Goal: Information Seeking & Learning: Learn about a topic

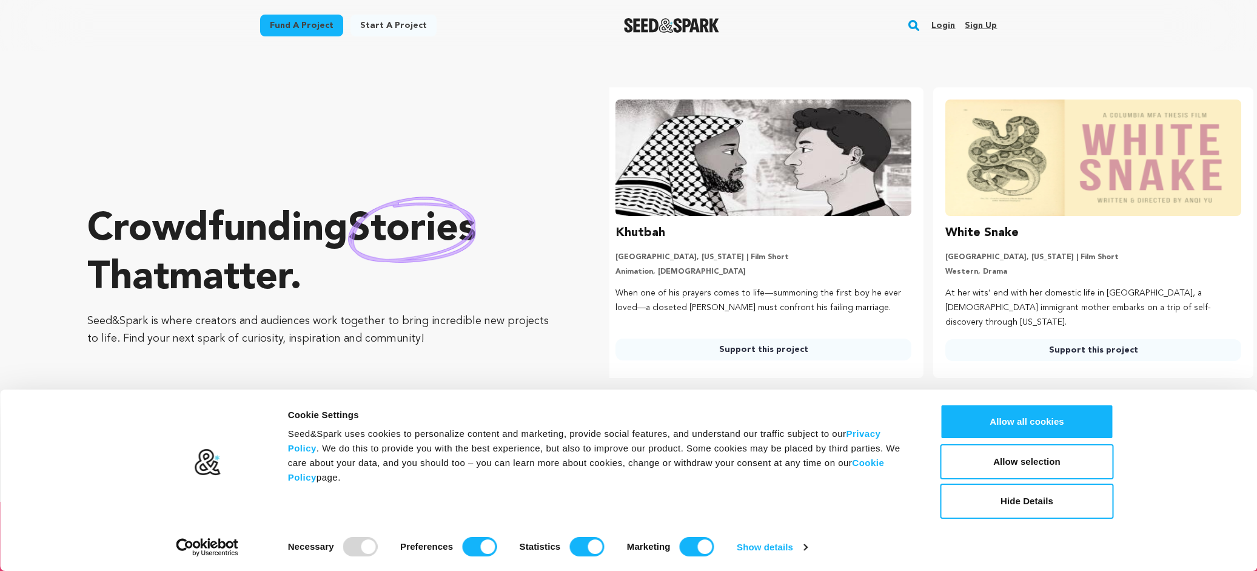
scroll to position [0, 340]
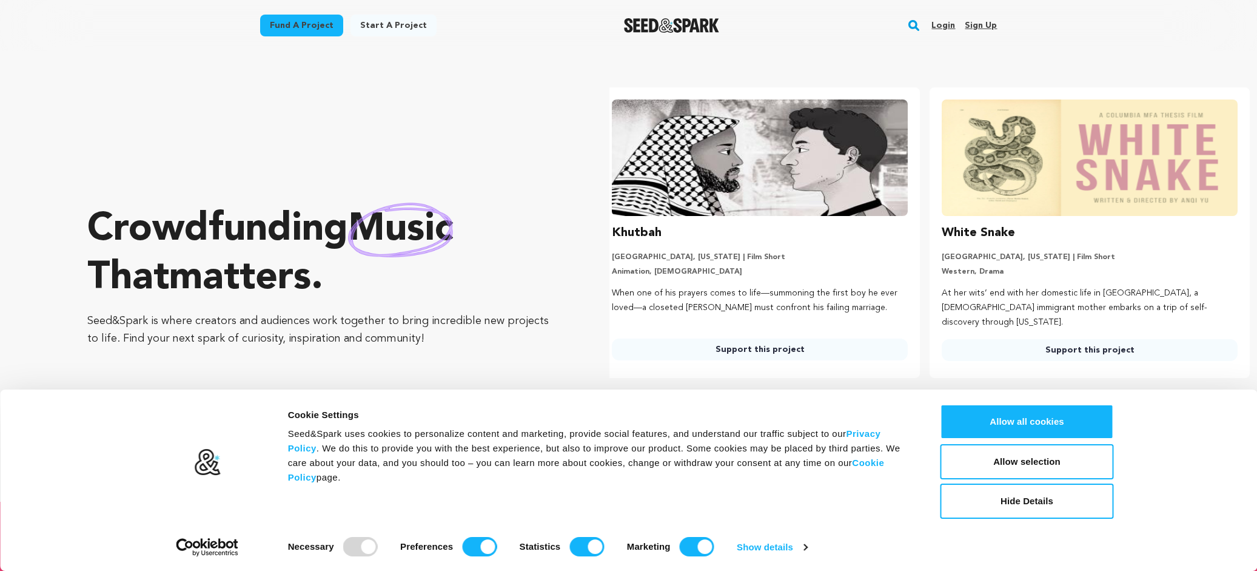
click at [307, 30] on link "Fund a project" at bounding box center [301, 26] width 83 height 22
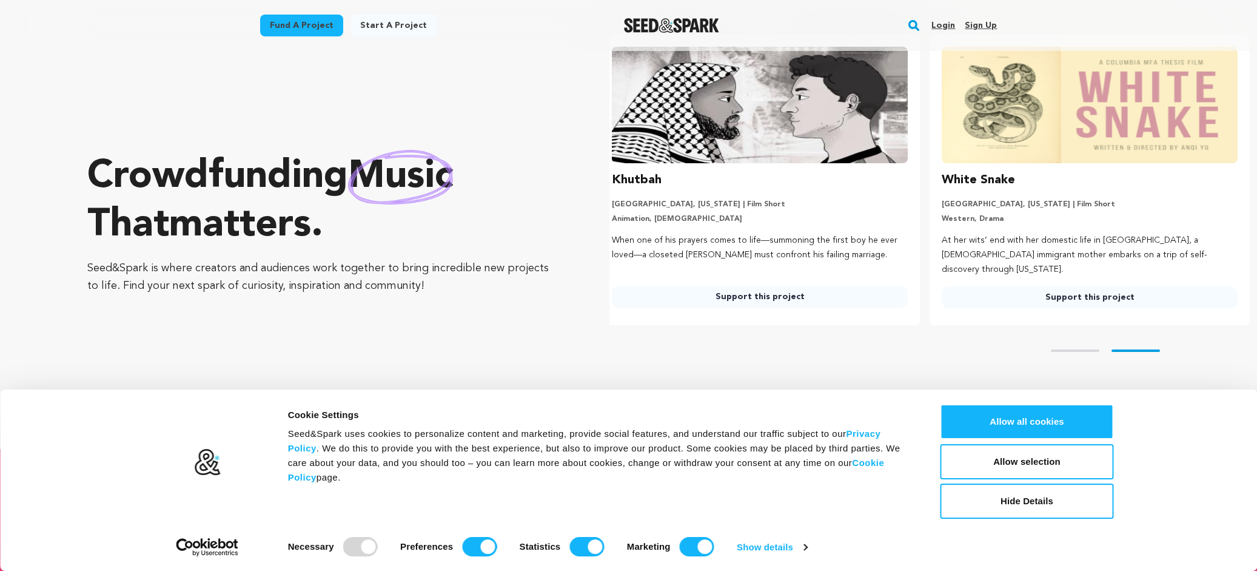
scroll to position [151, 0]
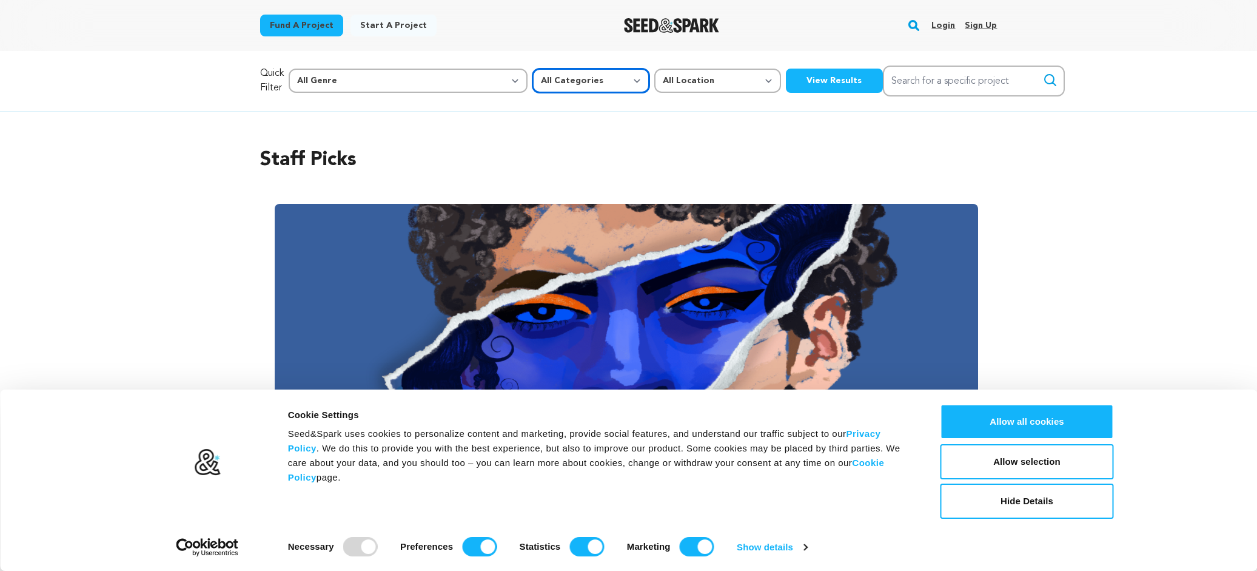
click at [532, 89] on select "All Categories Film Feature Film Short Series Music Video Comics Artist Residen…" at bounding box center [590, 81] width 117 height 24
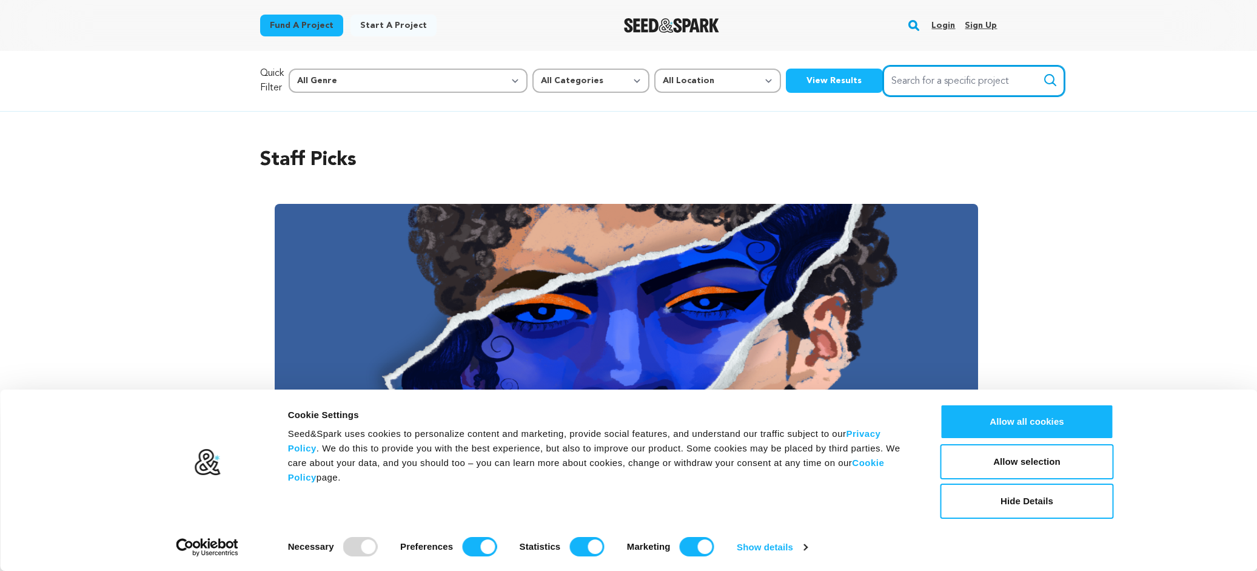
click at [896, 92] on input "Search for a specific project" at bounding box center [974, 80] width 182 height 31
